Goal: Task Accomplishment & Management: Complete application form

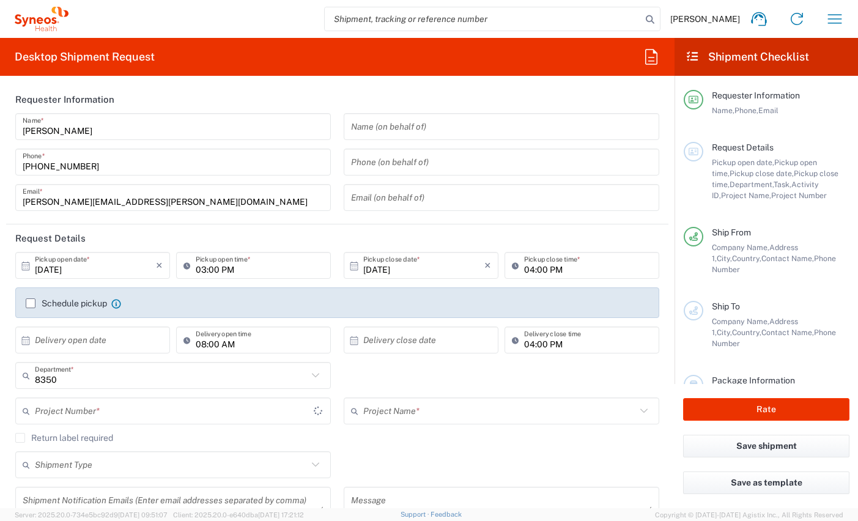
type input "Spain"
type input "Syneos Health Clinical Spain"
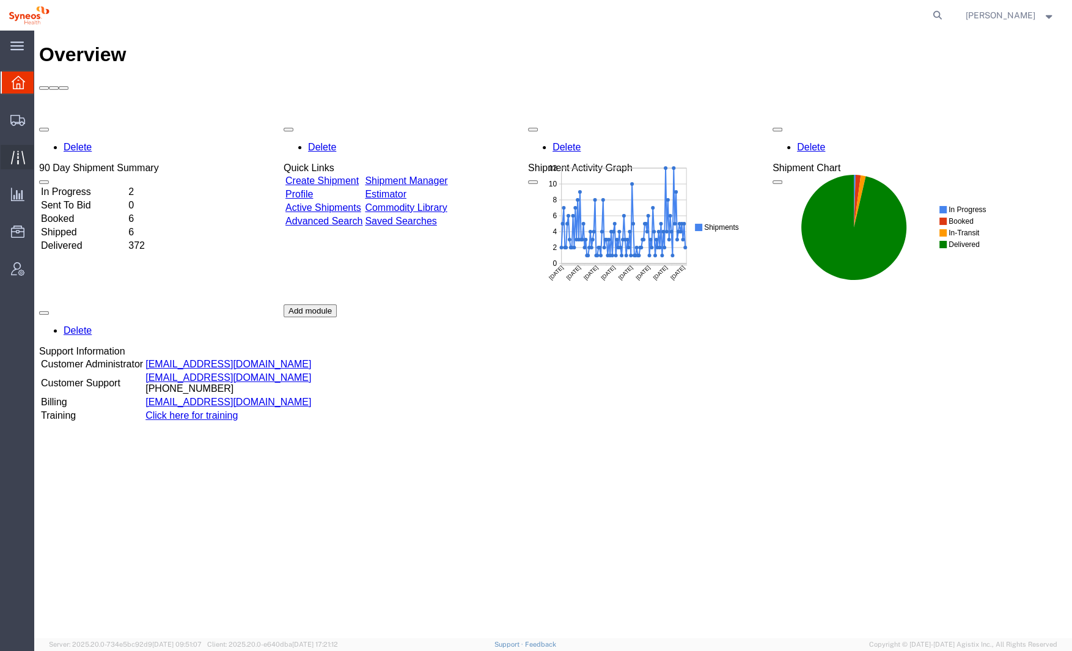
click at [20, 155] on icon at bounding box center [18, 157] width 14 height 14
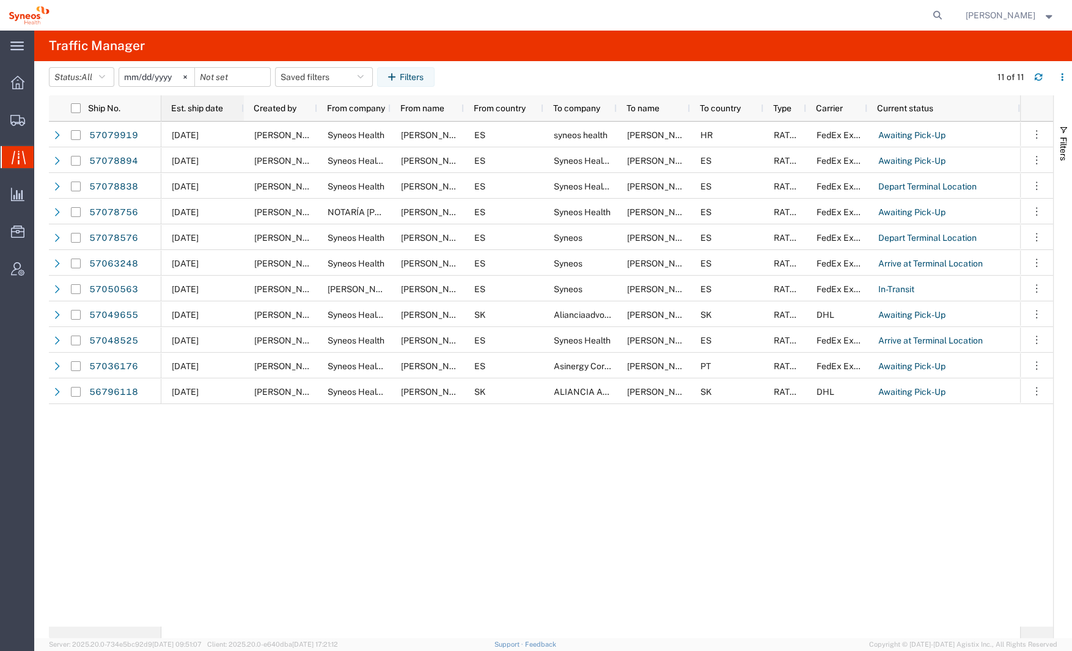
click at [202, 112] on span "Est. ship date" at bounding box center [197, 108] width 52 height 10
